Goal: Task Accomplishment & Management: Complete application form

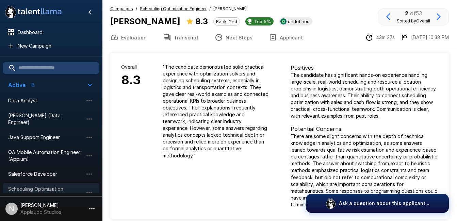
click at [30, 183] on div "Scheduling Optimization Engineer" at bounding box center [51, 192] width 97 height 19
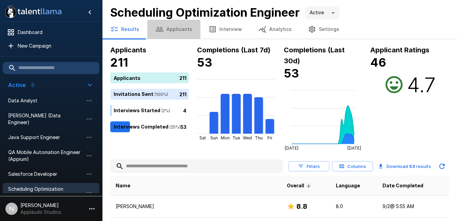
click at [175, 28] on button "Applicants" at bounding box center [173, 29] width 53 height 19
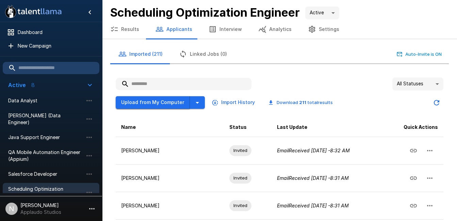
click at [171, 101] on button "Upload from My Computer" at bounding box center [153, 102] width 74 height 13
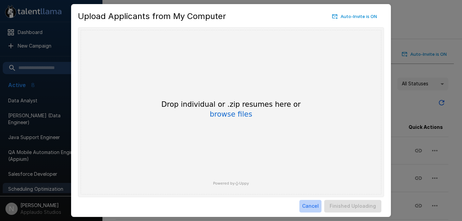
click at [308, 207] on button "Cancel" at bounding box center [310, 206] width 22 height 13
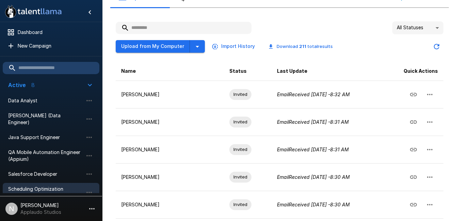
scroll to position [54, 0]
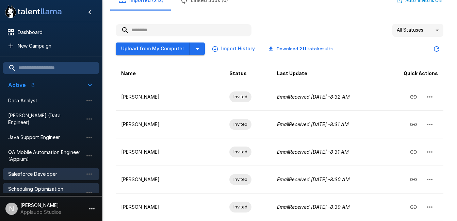
click at [45, 171] on span "Salesforce Developer" at bounding box center [45, 174] width 75 height 7
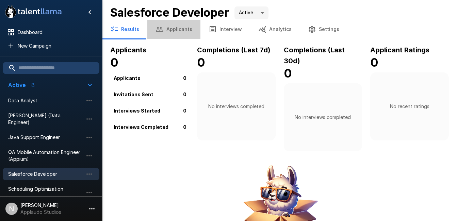
click at [173, 28] on button "Applicants" at bounding box center [173, 29] width 53 height 19
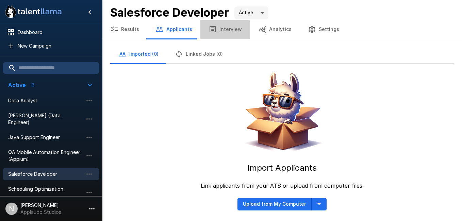
click at [220, 33] on button "Interview" at bounding box center [225, 29] width 50 height 19
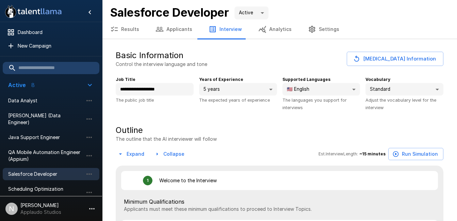
type textarea "*"
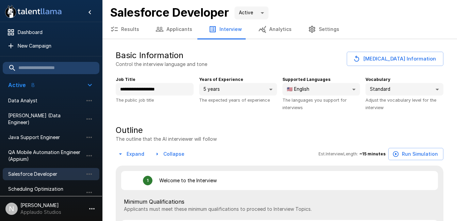
type textarea "*"
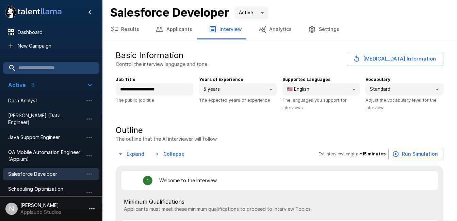
type textarea "*"
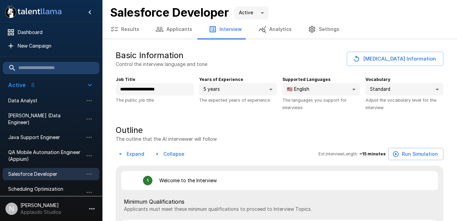
type textarea "*"
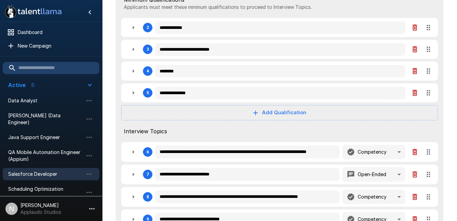
scroll to position [202, 0]
type textarea "*"
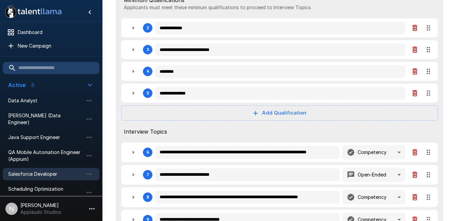
type textarea "*"
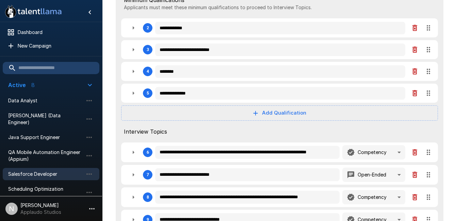
type textarea "*"
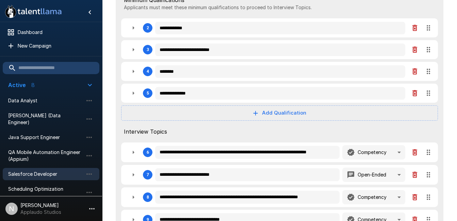
type textarea "*"
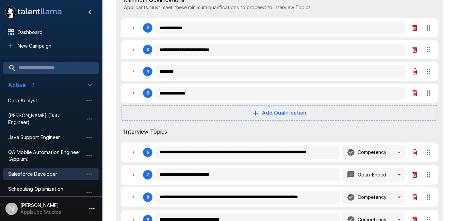
type textarea "*"
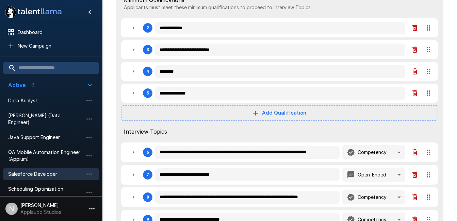
type textarea "*"
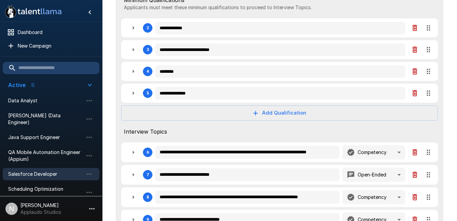
type textarea "*"
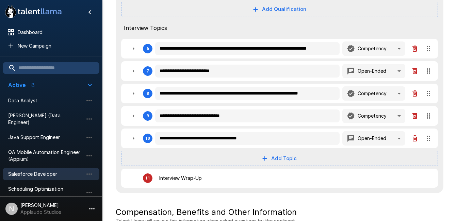
scroll to position [307, 0]
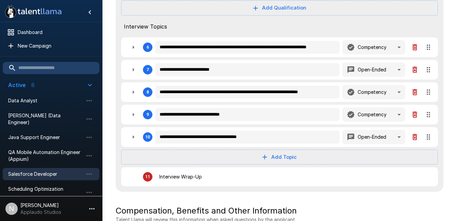
type textarea "*"
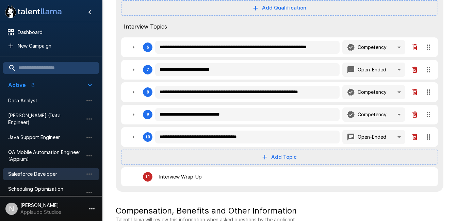
type textarea "*"
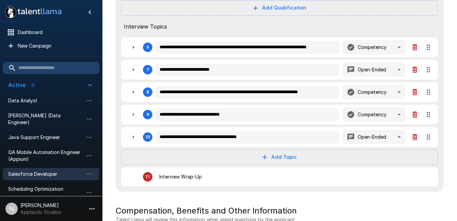
type textarea "*"
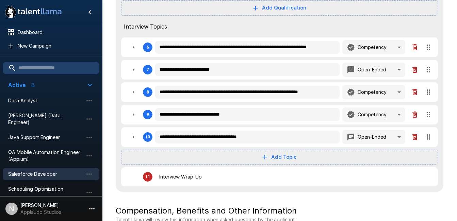
type textarea "*"
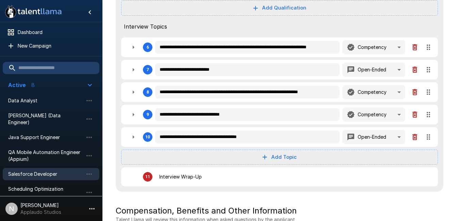
type textarea "*"
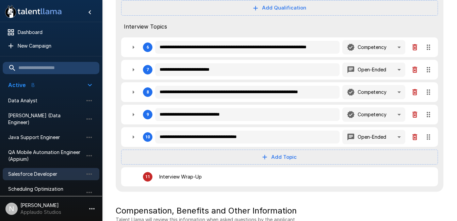
type textarea "*"
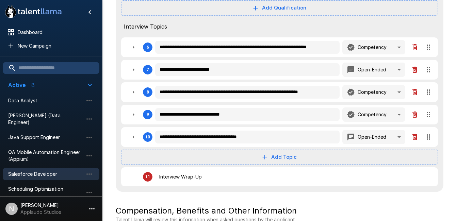
type textarea "*"
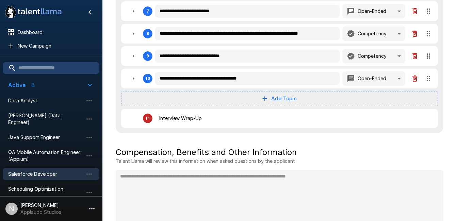
scroll to position [381, 0]
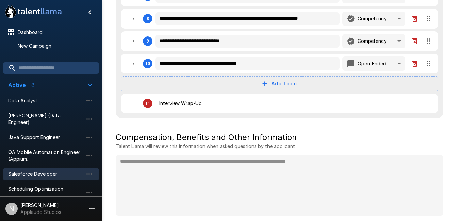
type textarea "*"
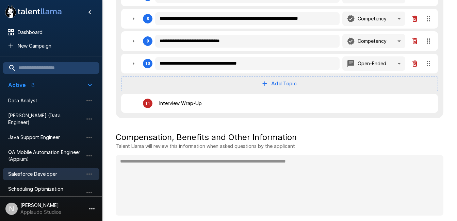
type textarea "*"
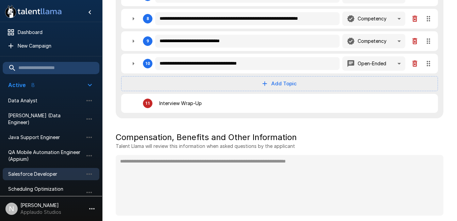
type textarea "*"
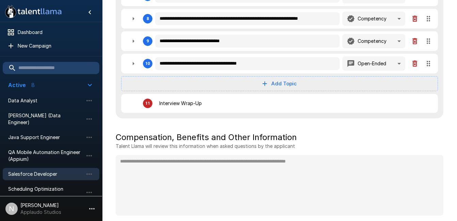
type textarea "*"
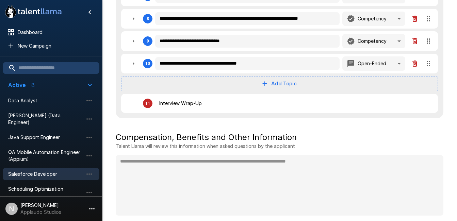
type textarea "*"
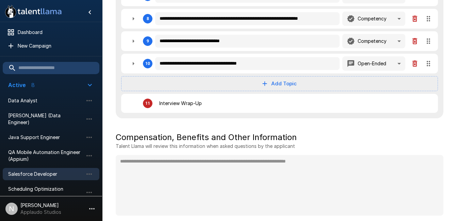
type textarea "*"
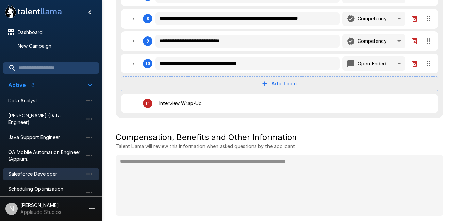
type textarea "*"
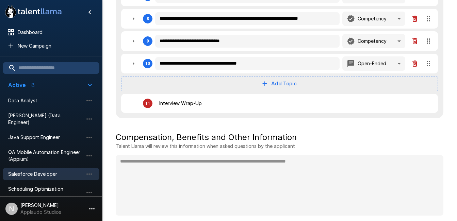
type textarea "*"
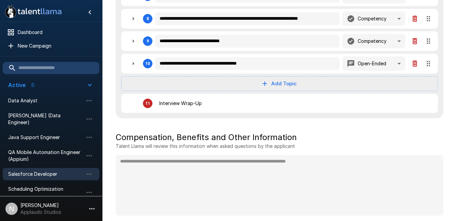
type textarea "*"
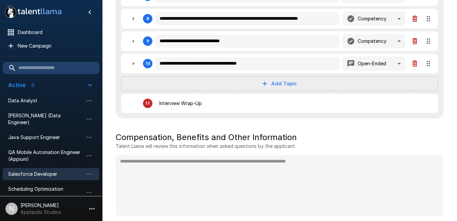
type textarea "*"
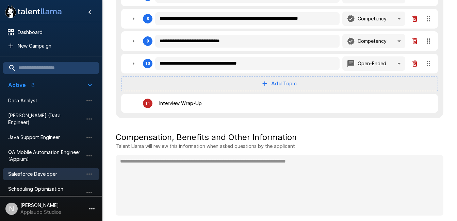
type textarea "*"
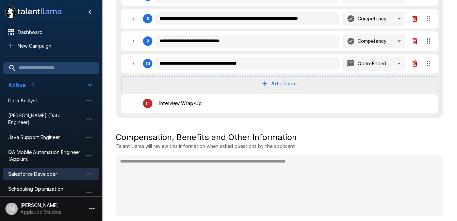
type textarea "*"
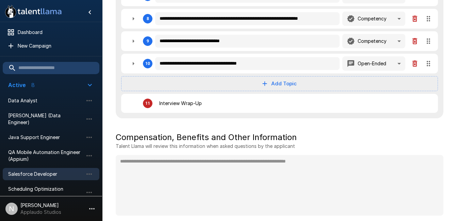
type textarea "*"
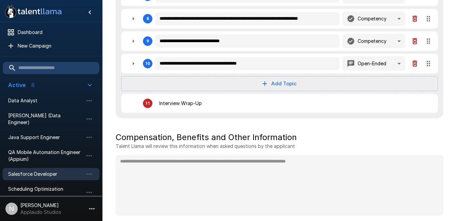
type textarea "*"
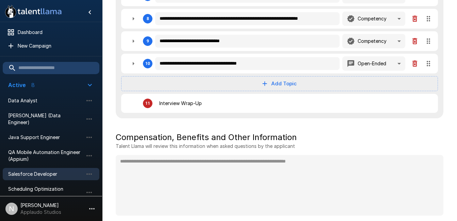
type textarea "*"
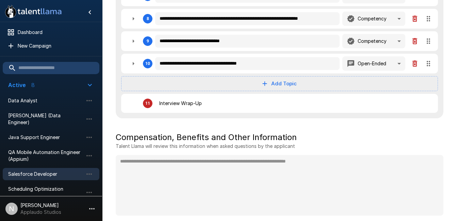
type textarea "*"
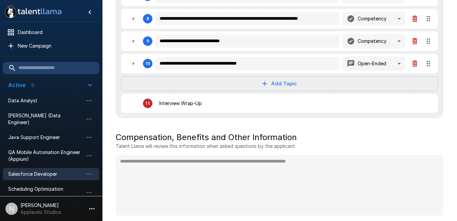
type textarea "*"
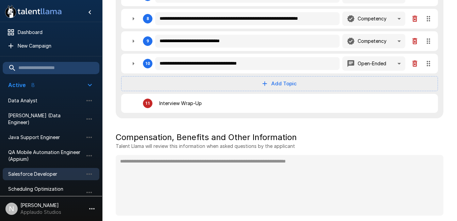
type textarea "*"
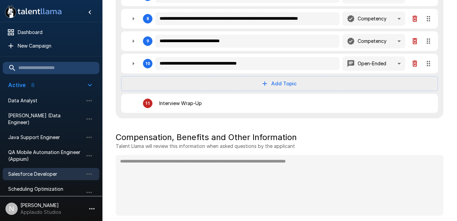
type textarea "*"
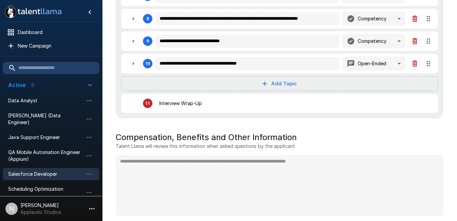
type textarea "*"
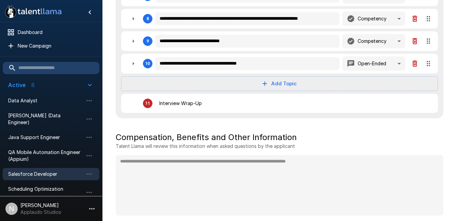
type textarea "*"
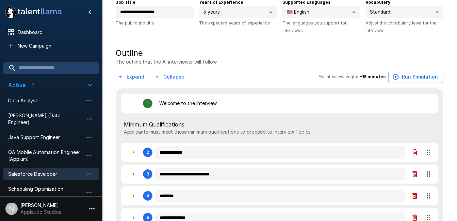
scroll to position [0, 0]
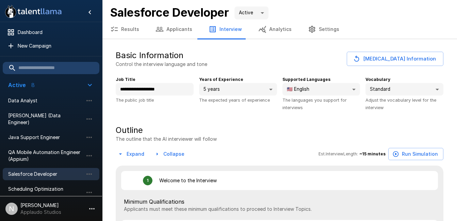
type textarea "*"
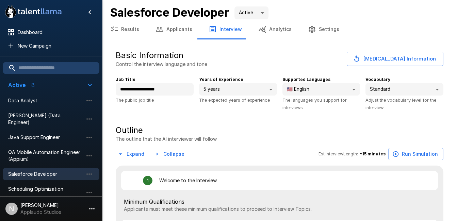
type textarea "*"
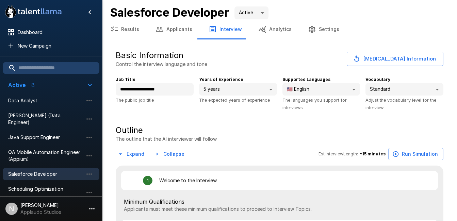
type textarea "*"
click at [44, 186] on span "Scheduling Optimization Engineer" at bounding box center [45, 193] width 75 height 14
